Goal: Find specific page/section: Find specific page/section

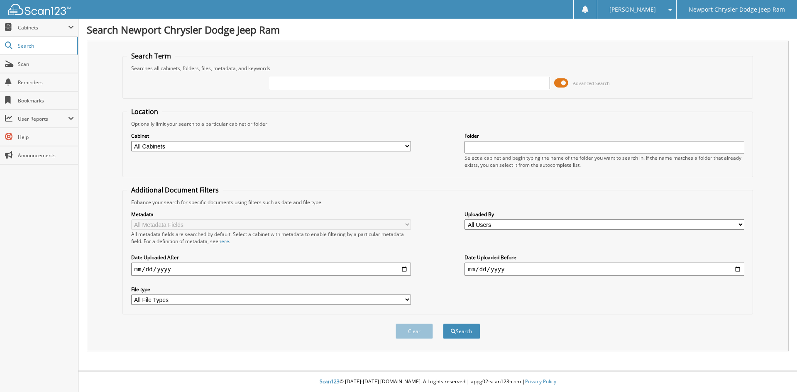
click at [409, 147] on select "All Cabinets ACCOUNTS PAYABLE CAR DEALS PARTS PARTS - W SERVICE RO SERVICE RO -…" at bounding box center [271, 146] width 280 height 10
select select "36355"
click at [131, 141] on select "All Cabinets ACCOUNTS PAYABLE CAR DEALS PARTS PARTS - W SERVICE RO SERVICE RO -…" at bounding box center [271, 146] width 280 height 10
click at [289, 81] on input "text" at bounding box center [410, 83] width 280 height 12
type input "[PERSON_NAME]"
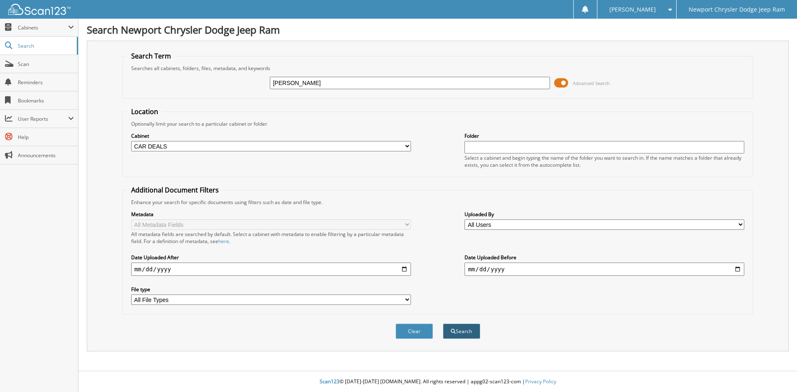
click at [461, 331] on button "Search" at bounding box center [461, 331] width 37 height 15
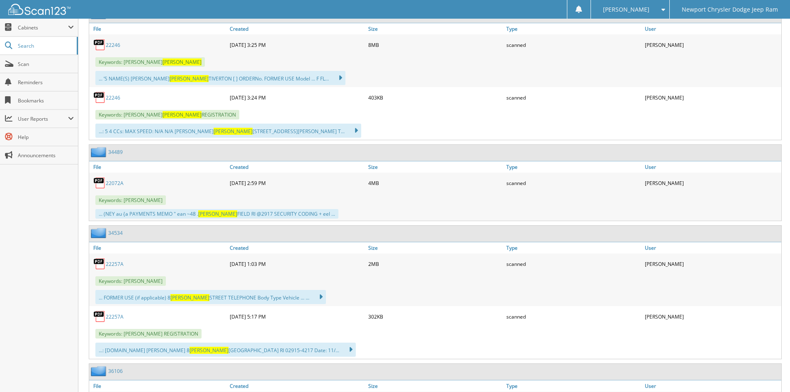
scroll to position [539, 0]
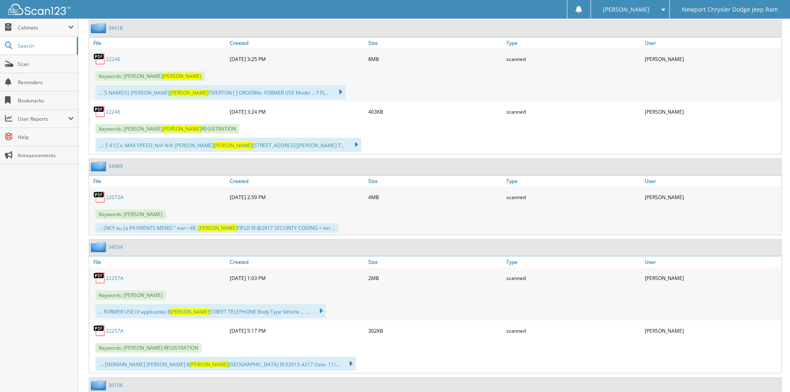
click at [115, 58] on link "22246" at bounding box center [113, 59] width 15 height 7
click at [24, 65] on span "Scan" at bounding box center [46, 64] width 56 height 7
